Goal: Information Seeking & Learning: Learn about a topic

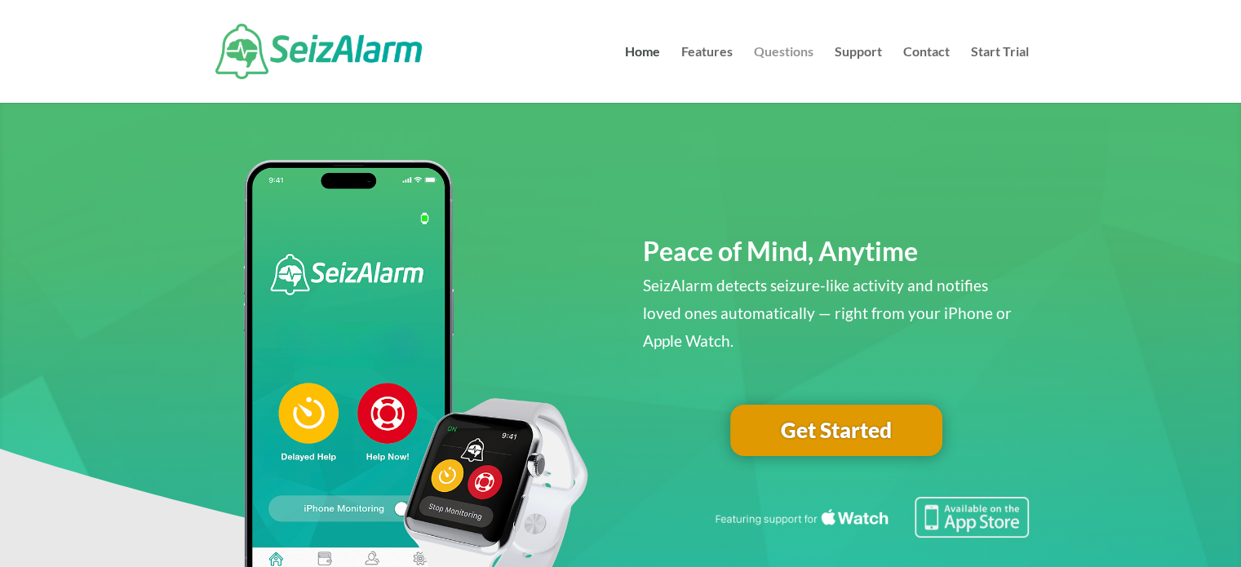
click at [775, 47] on link "Questions" at bounding box center [784, 74] width 60 height 57
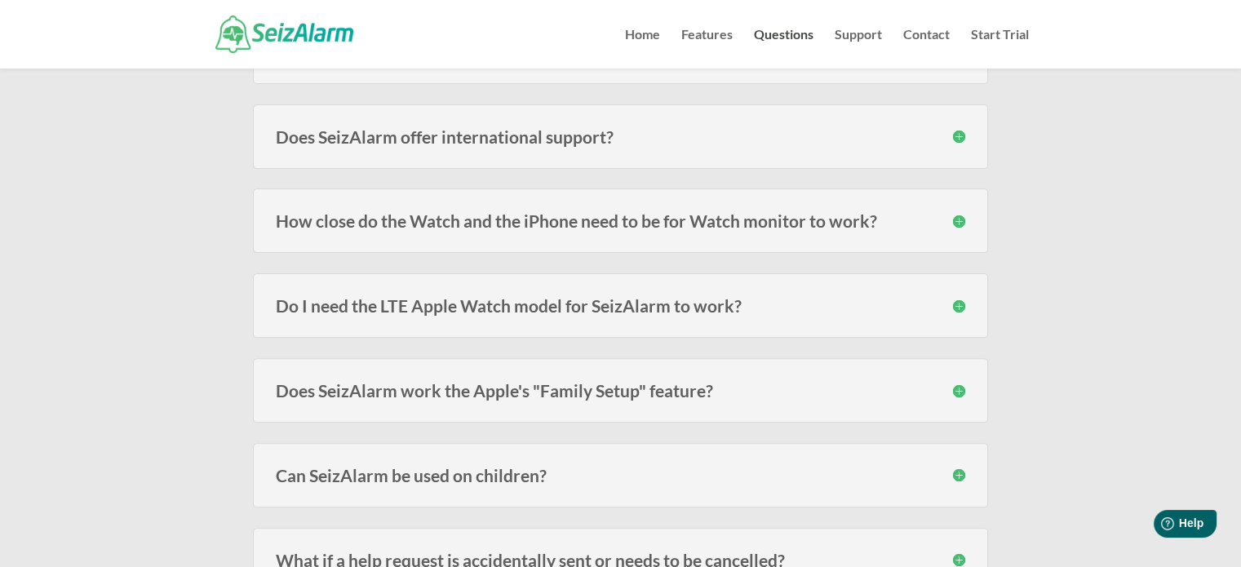
scroll to position [470, 0]
click at [524, 215] on h3 "How close do the Watch and the iPhone need to be for Watch monitor to work?" at bounding box center [620, 220] width 689 height 17
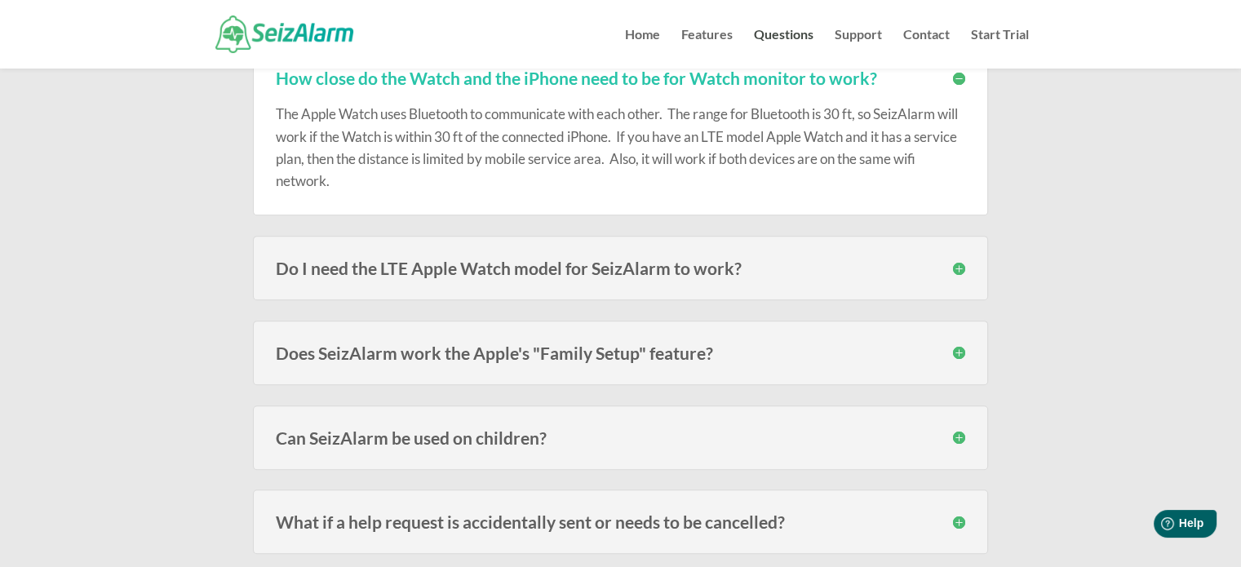
scroll to position [613, 0]
click at [421, 260] on h3 "Do I need the LTE Apple Watch model for SeizAlarm to work?" at bounding box center [620, 267] width 689 height 17
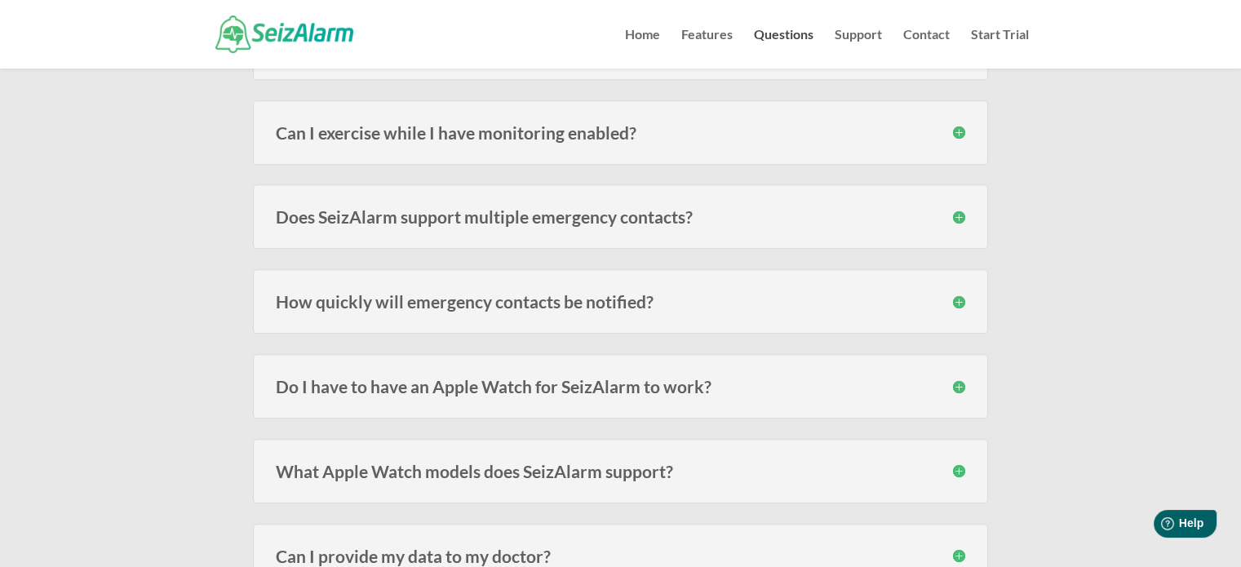
scroll to position [1196, 0]
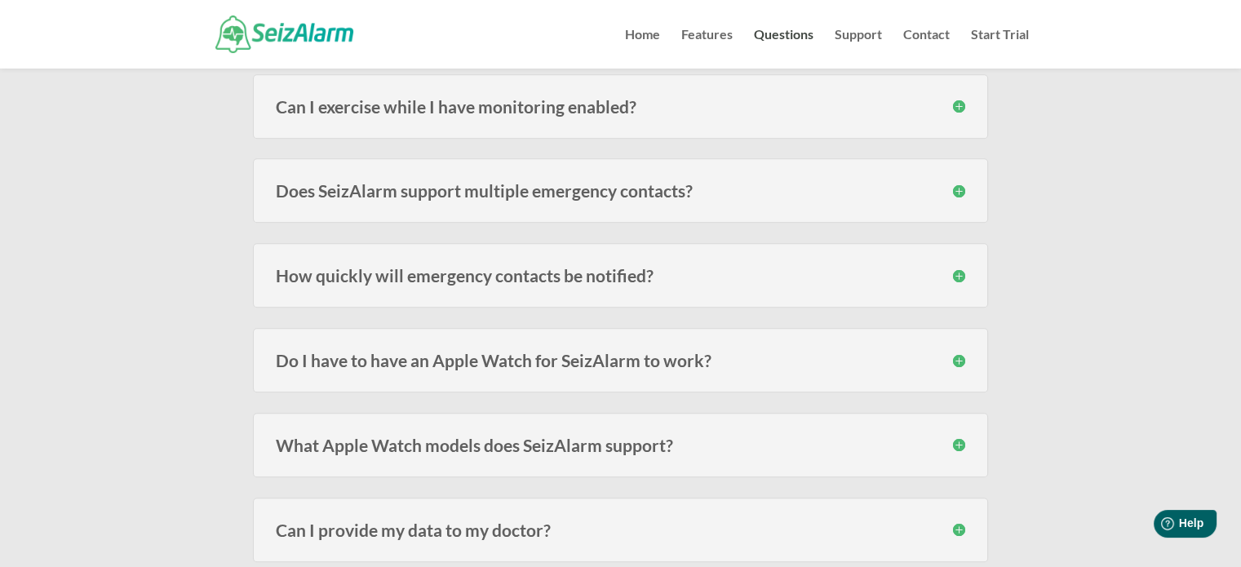
click at [604, 188] on h3 "Does SeizAlarm support multiple emergency contacts?" at bounding box center [620, 190] width 689 height 17
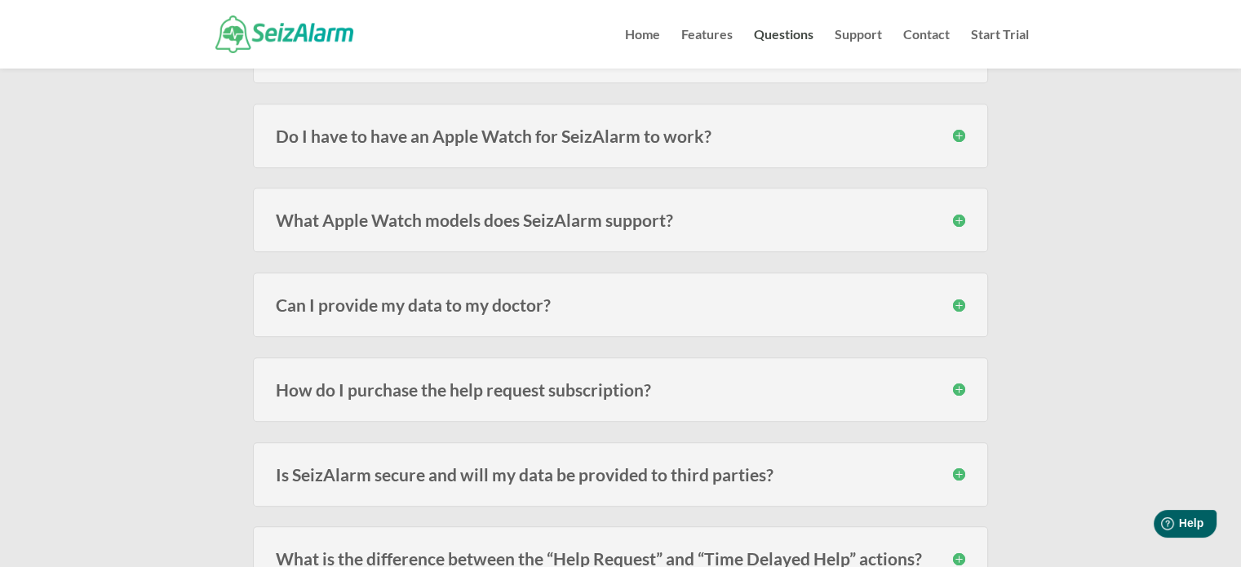
scroll to position [1509, 0]
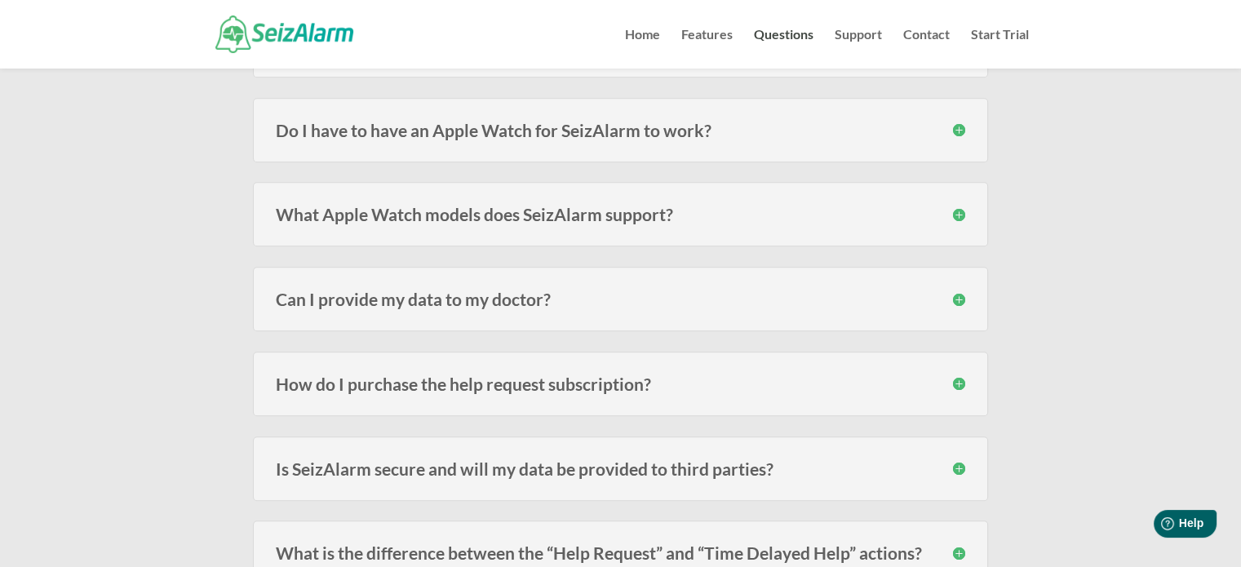
click at [550, 210] on h3 "What Apple Watch models does SeizAlarm support?" at bounding box center [620, 214] width 689 height 17
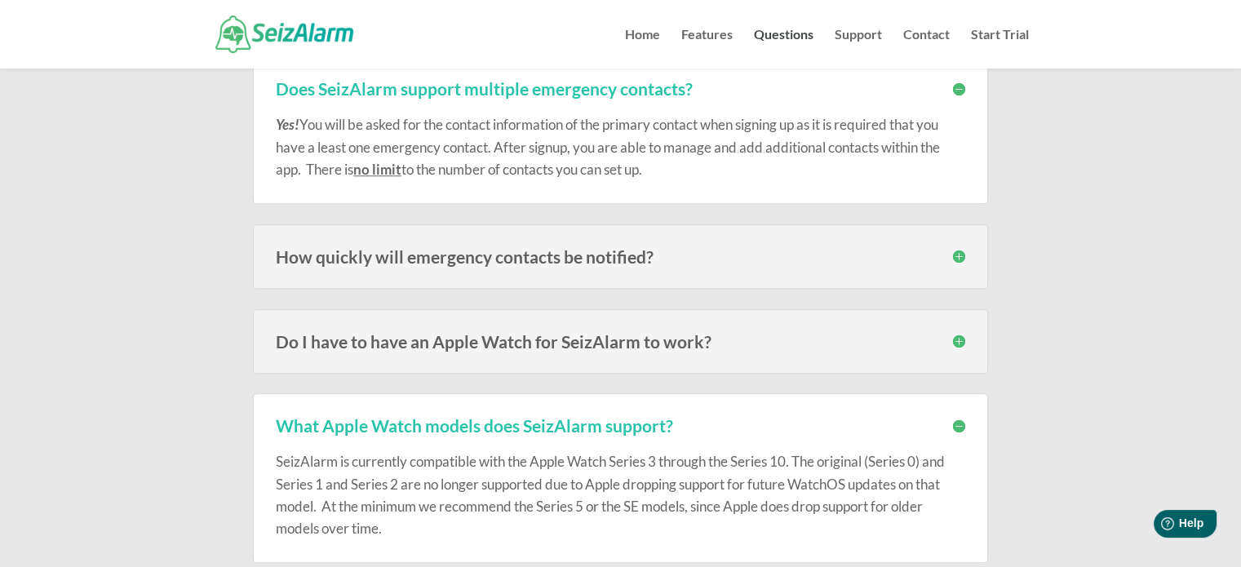
scroll to position [1298, 0]
click at [506, 254] on h3 "How quickly will emergency contacts be notified?" at bounding box center [620, 255] width 689 height 17
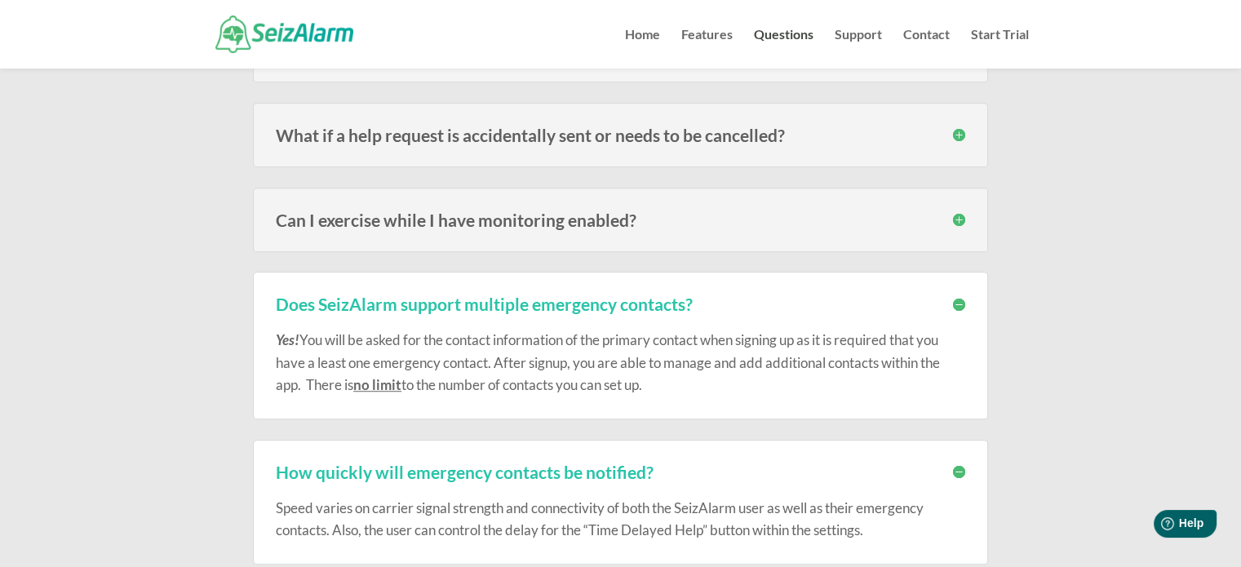
scroll to position [1083, 0]
click at [577, 215] on h3 "Can I exercise while I have monitoring enabled?" at bounding box center [620, 218] width 689 height 17
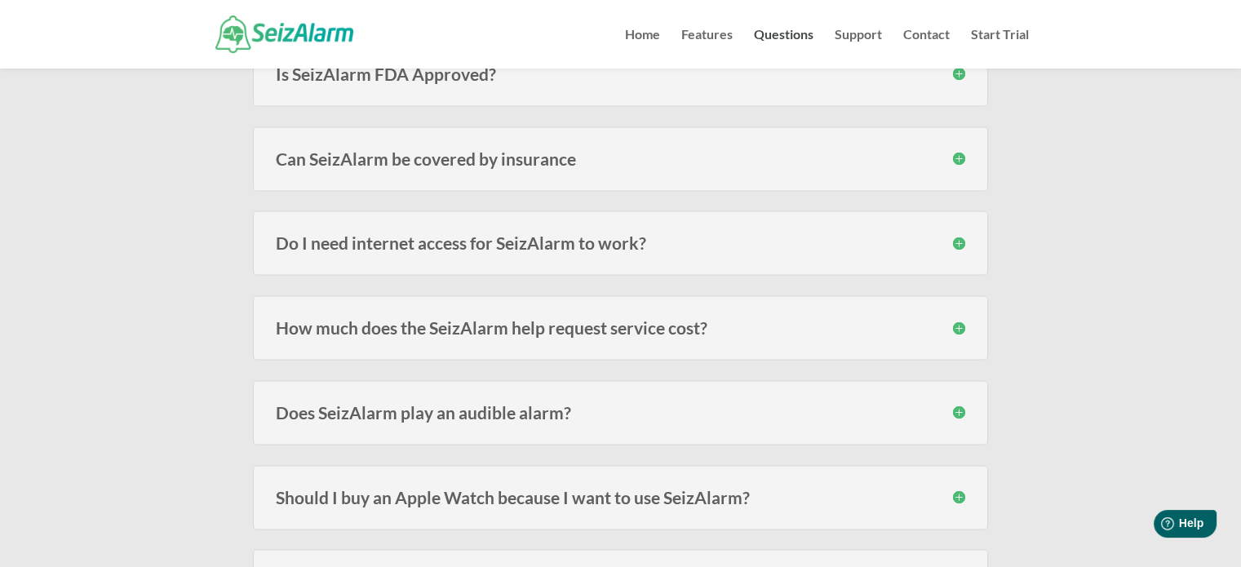
scroll to position [2407, 0]
click at [812, 149] on h3 "Can SeizAlarm be covered by insurance" at bounding box center [620, 157] width 689 height 17
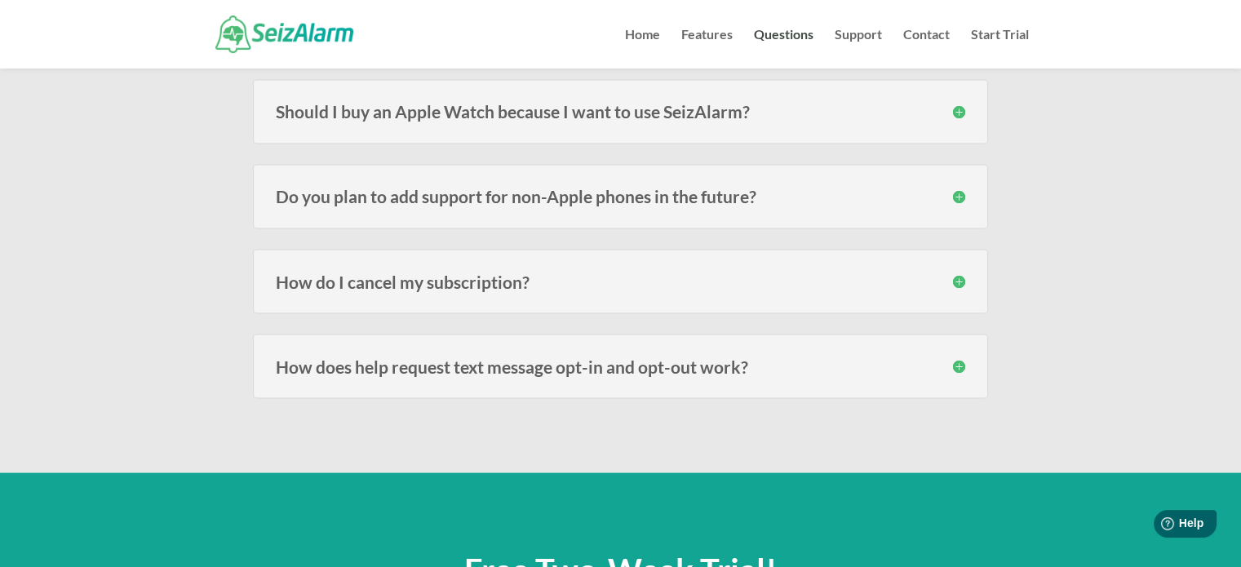
scroll to position [2881, 0]
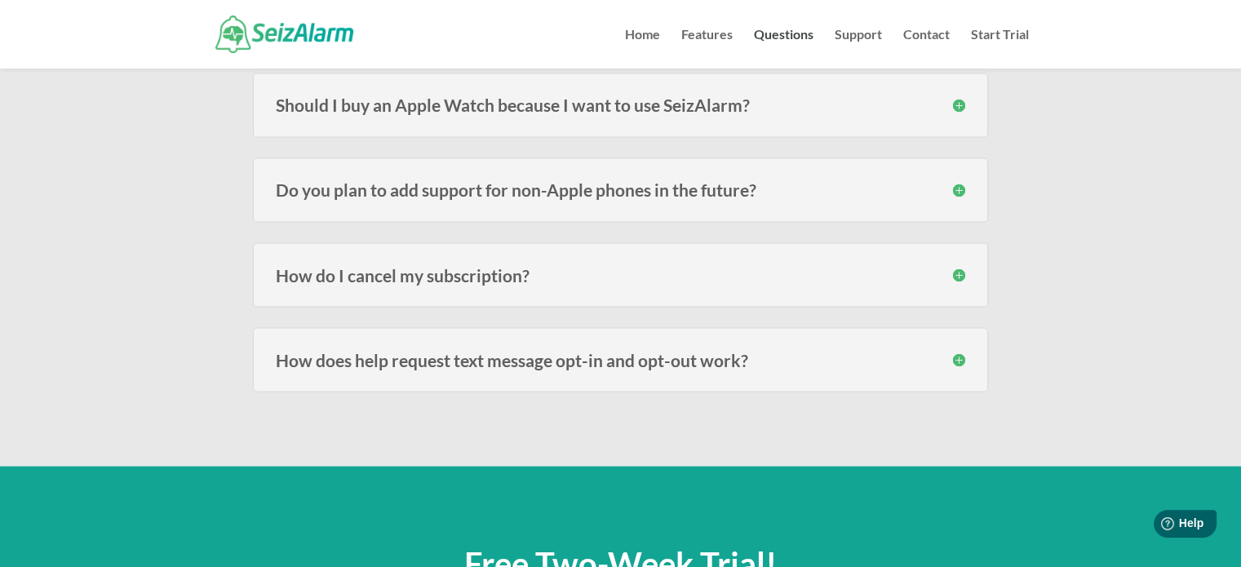
click at [806, 104] on h3 "Should I buy an Apple Watch because I want to use SeizAlarm?" at bounding box center [620, 104] width 689 height 17
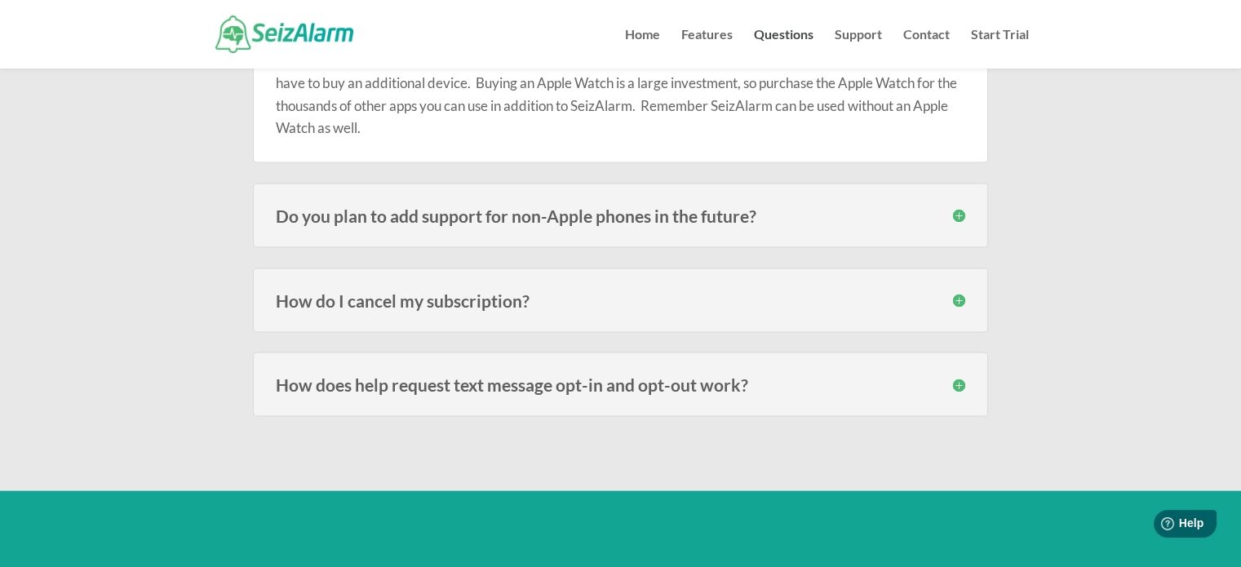
scroll to position [2951, 0]
